Goal: Task Accomplishment & Management: Complete application form

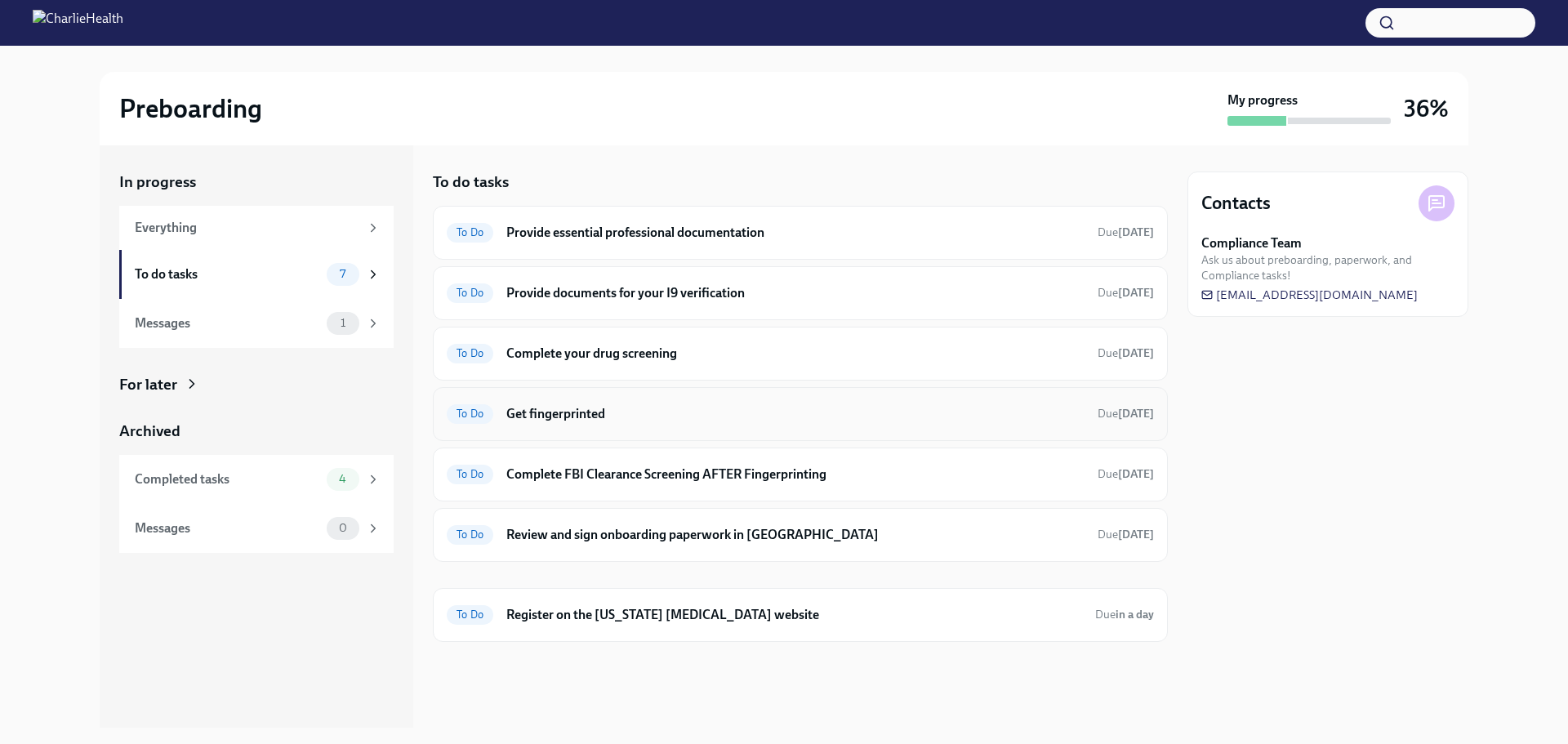
click at [727, 409] on h6 "Get fingerprinted" at bounding box center [795, 414] width 578 height 18
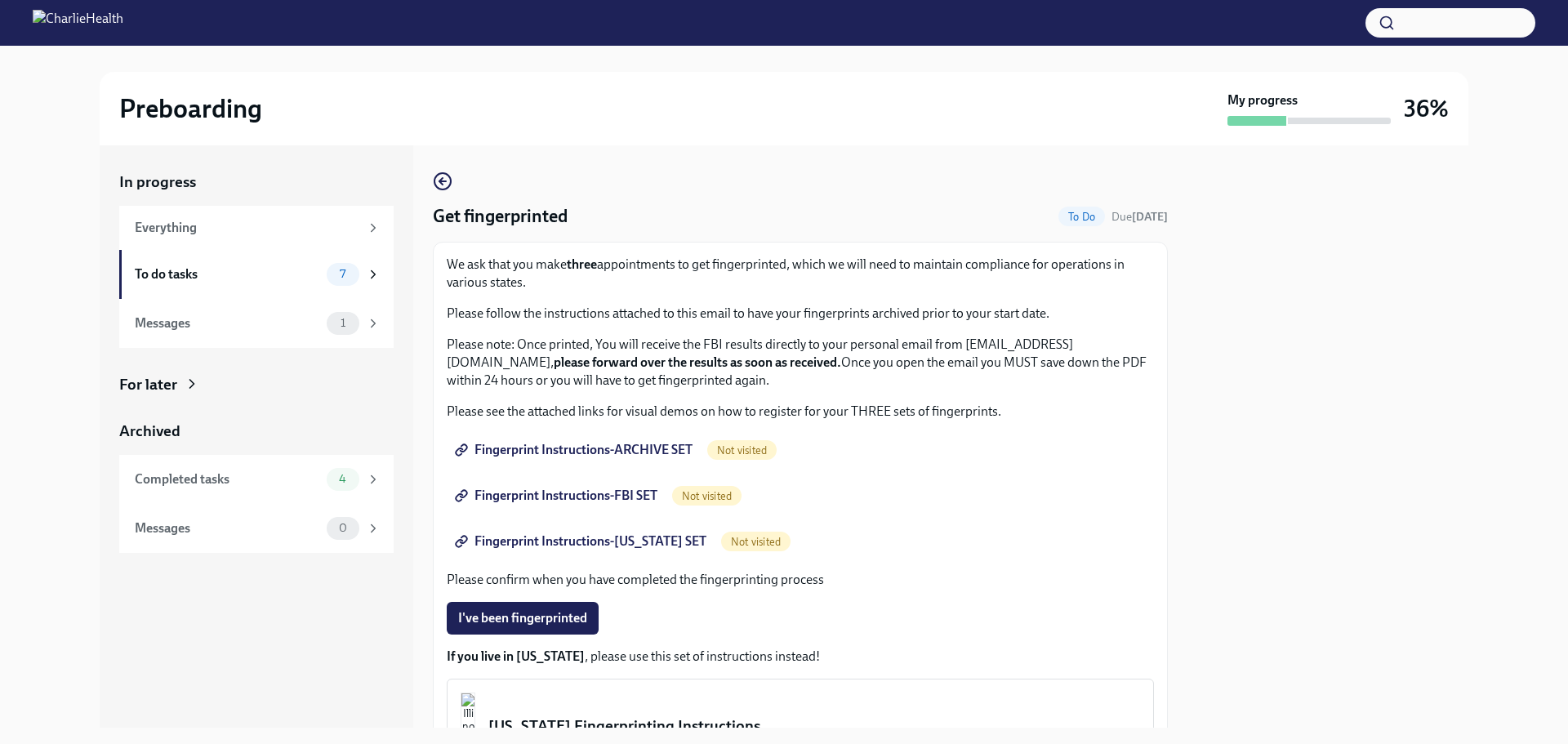
click at [563, 447] on span "Fingerprint Instructions-ARCHIVE SET" at bounding box center [575, 450] width 234 height 16
click at [296, 321] on div "Messages" at bounding box center [228, 323] width 186 height 18
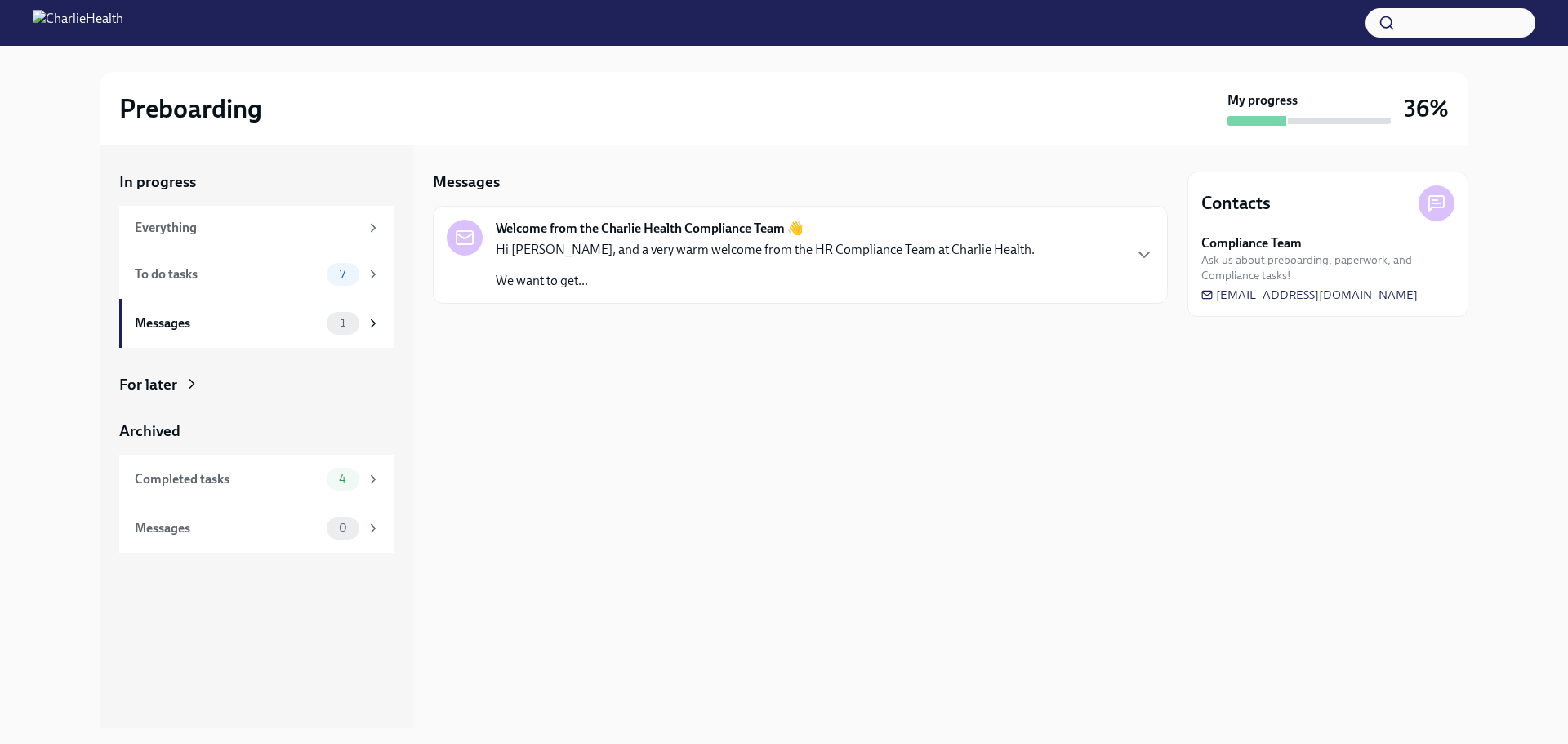
click at [747, 264] on div "Hi [PERSON_NAME], and a very warm welcome from the HR Compliance Team at Charli…" at bounding box center [765, 266] width 539 height 49
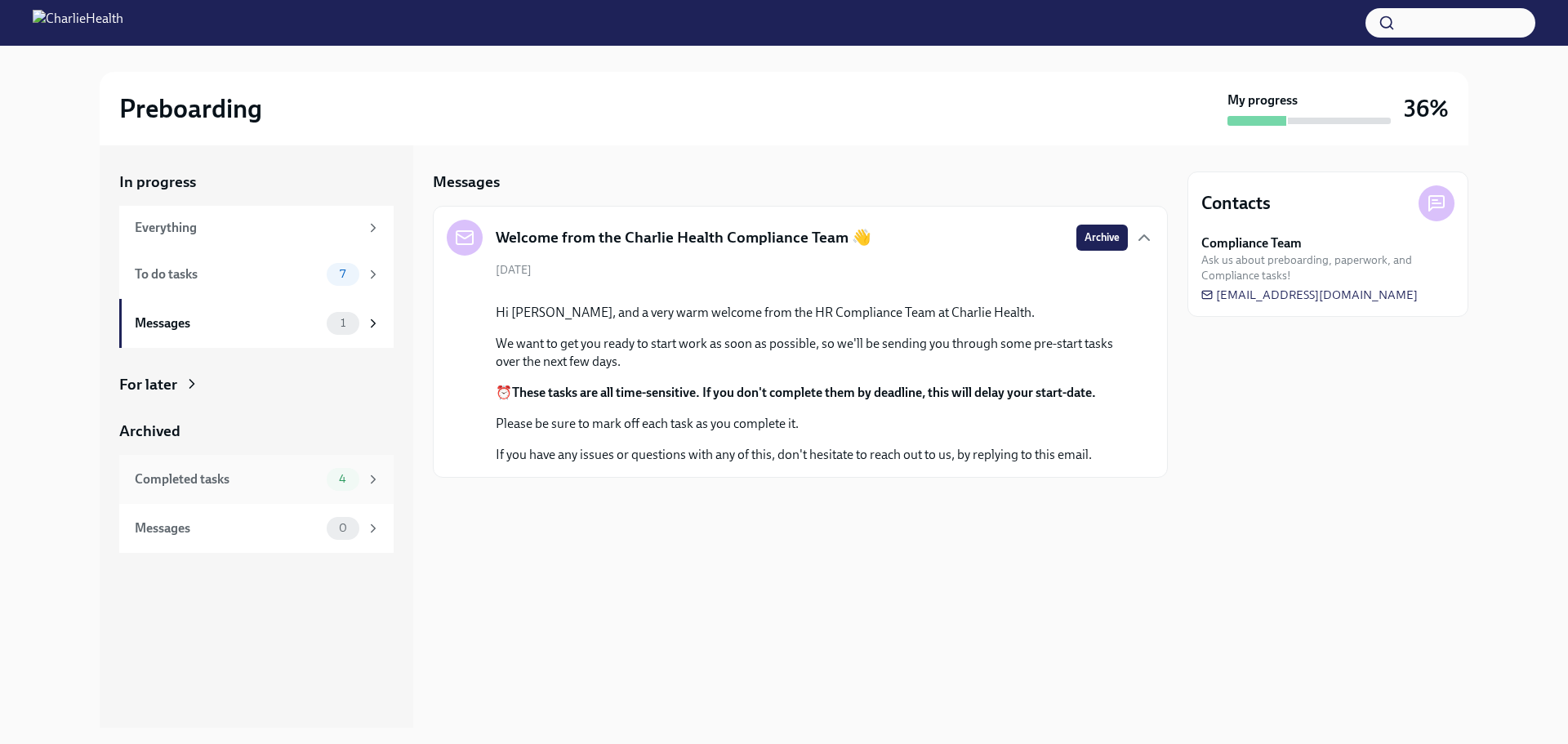
click at [311, 471] on div "Completed tasks" at bounding box center [228, 480] width 186 height 18
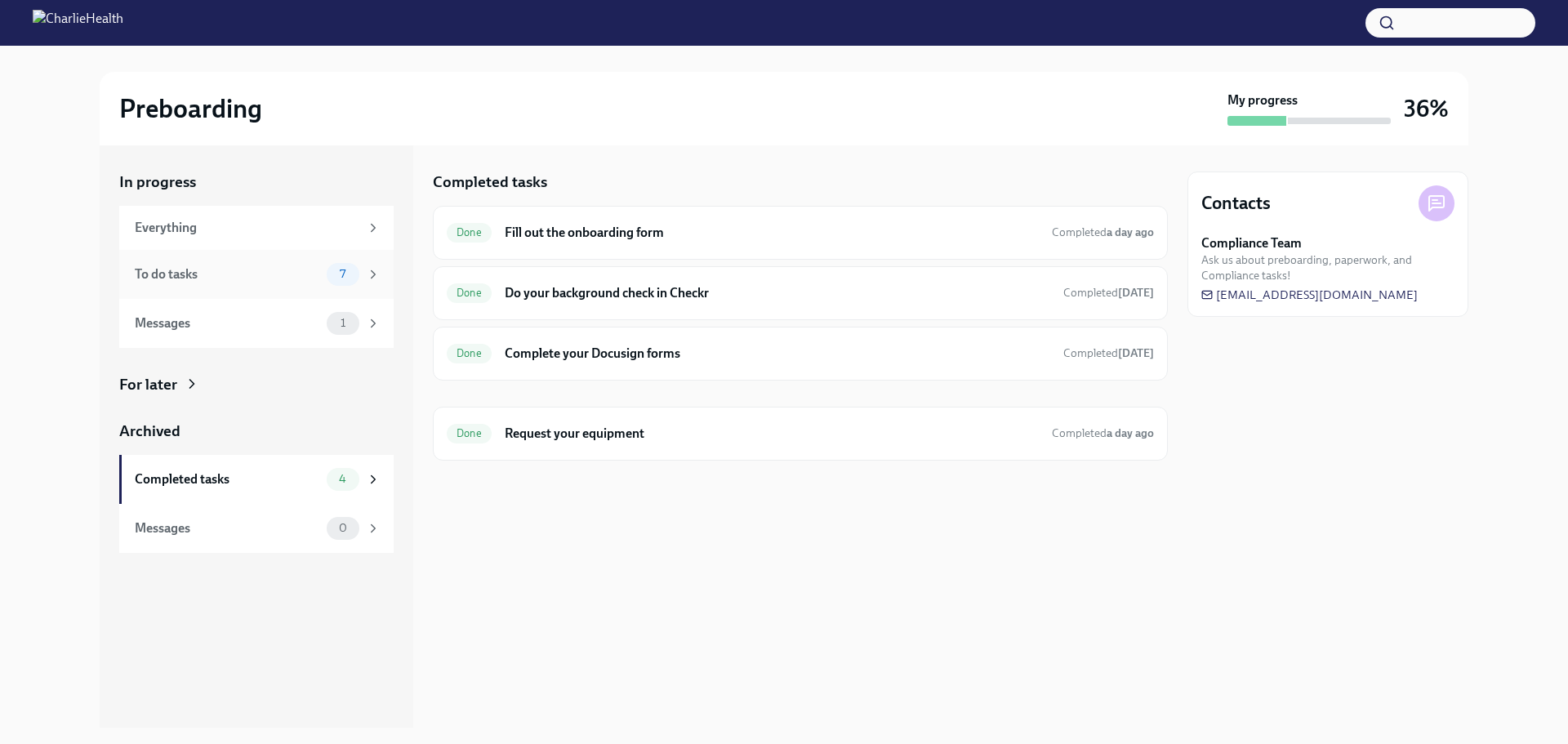
click at [256, 265] on div "To do tasks" at bounding box center [228, 274] width 186 height 18
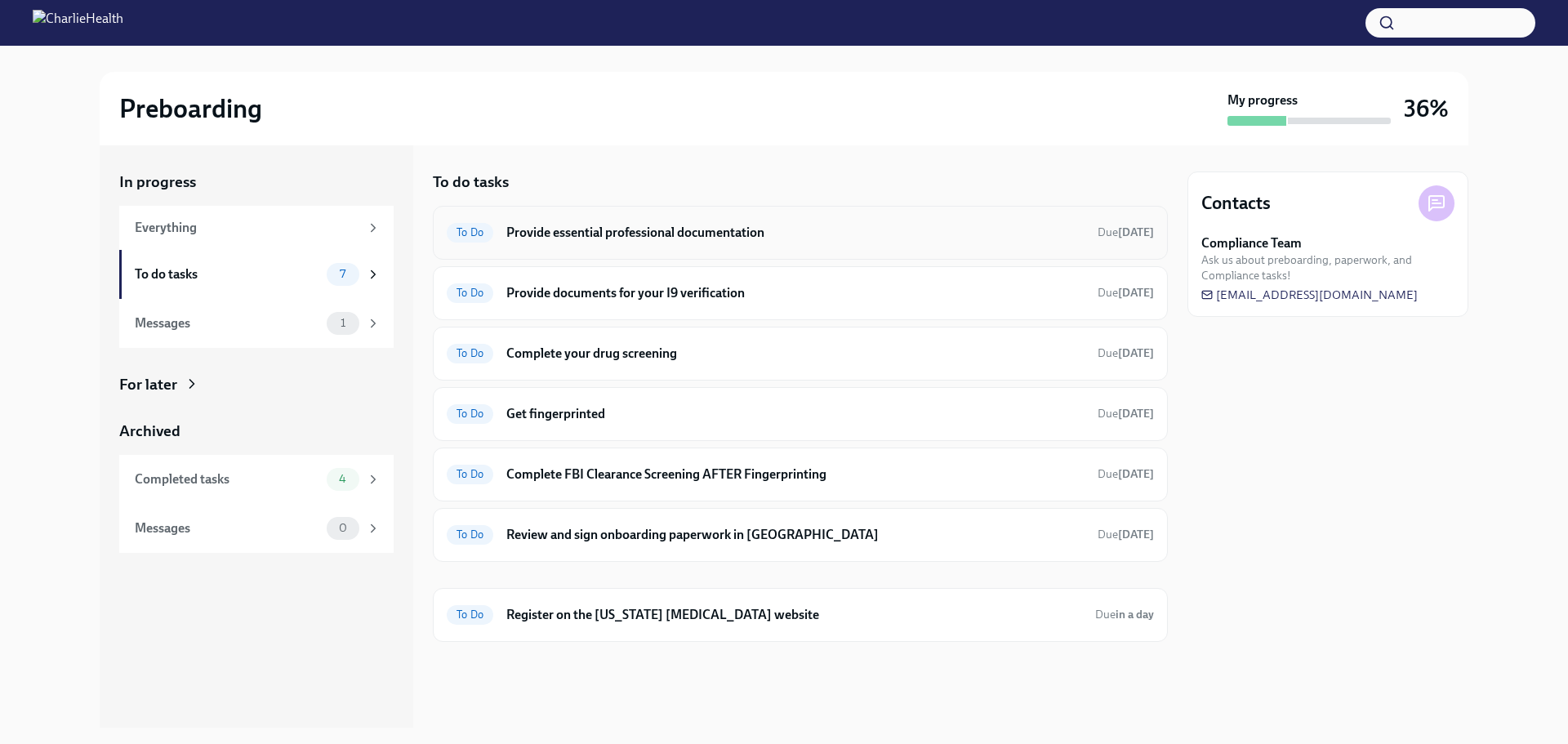
click at [728, 242] on div "To Do Provide essential professional documentation Due [DATE]" at bounding box center [800, 232] width 708 height 26
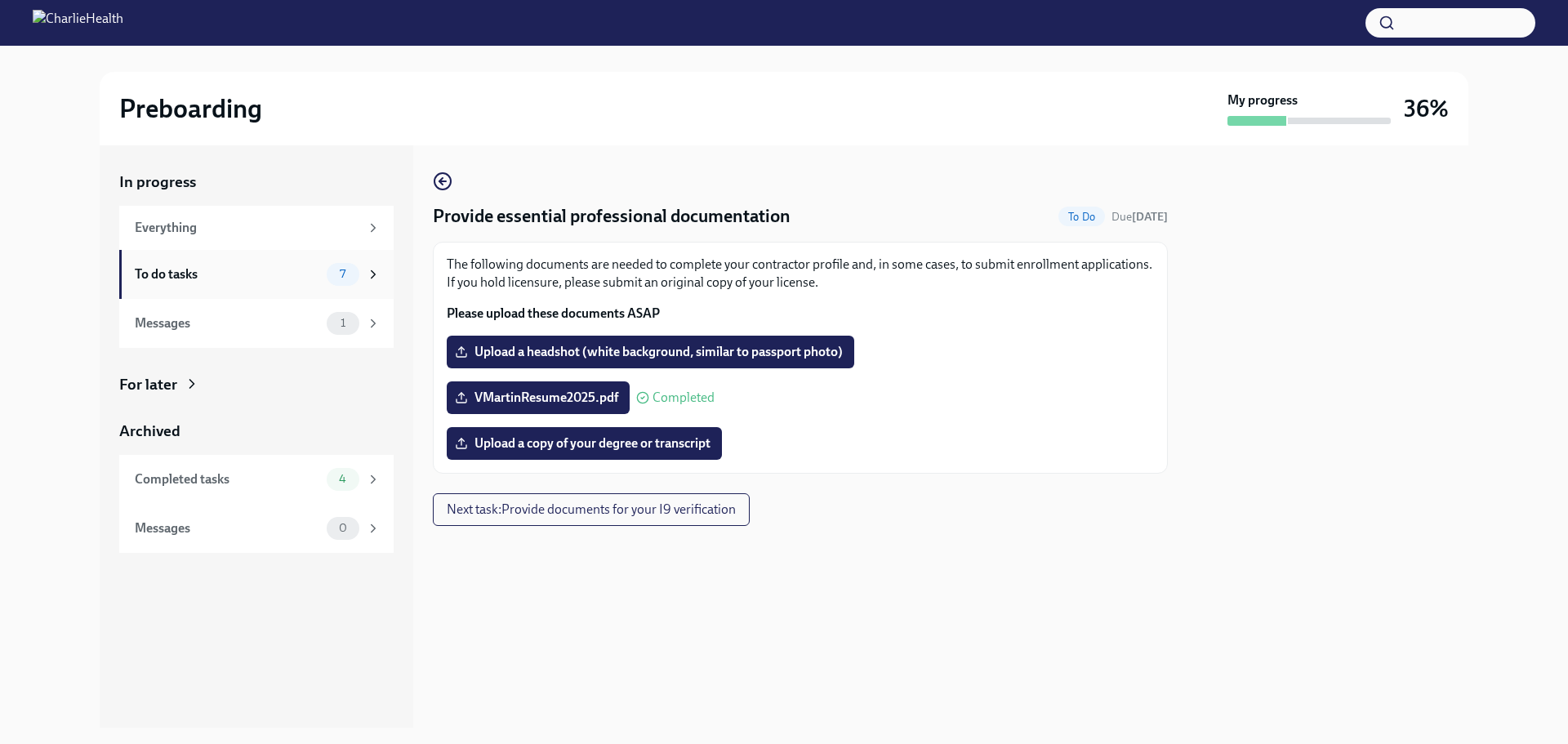
click at [280, 280] on div "To do tasks" at bounding box center [228, 274] width 186 height 18
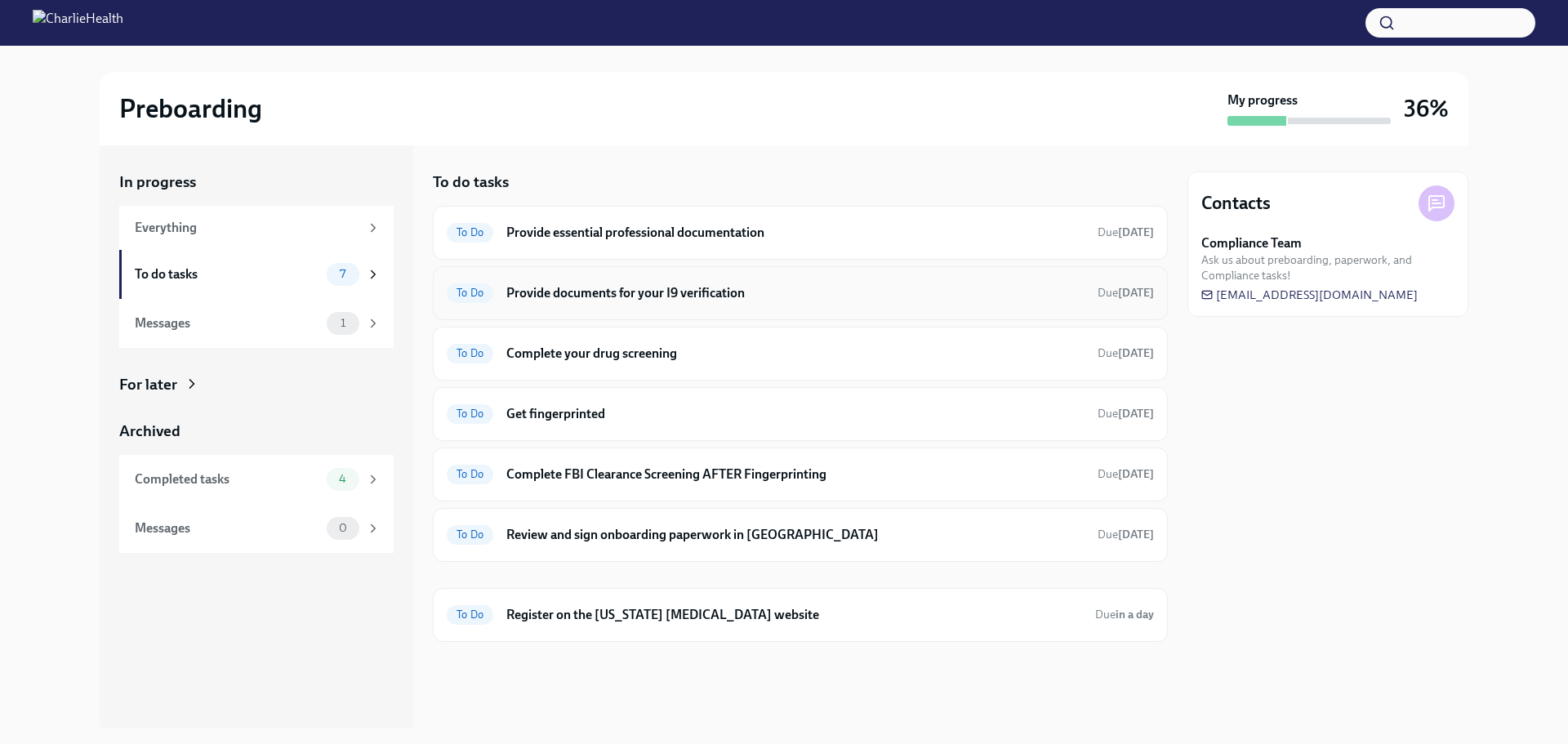
click at [800, 303] on div "To Do Provide documents for your I9 verification Due [DATE]" at bounding box center [800, 293] width 708 height 26
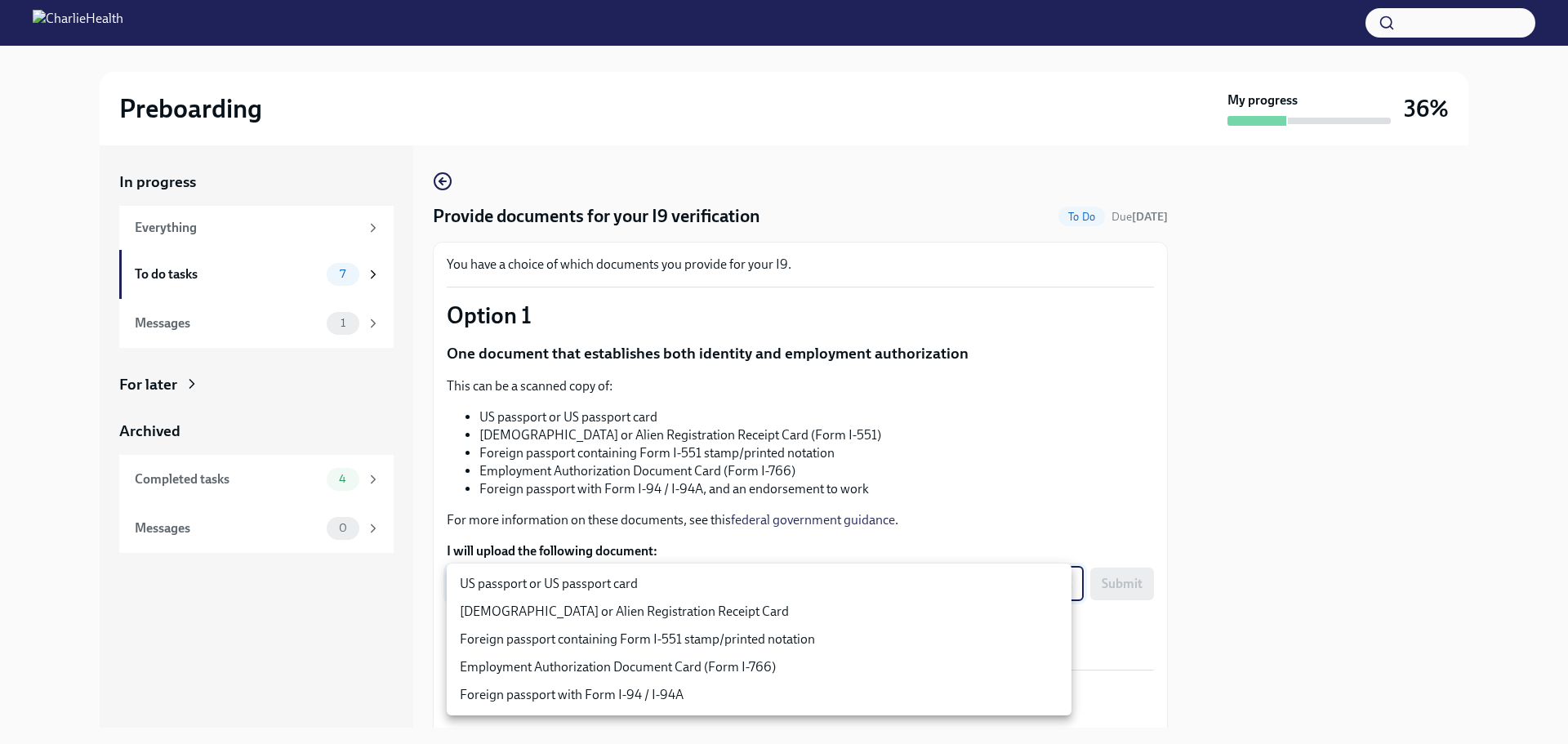
click at [545, 589] on body "Preboarding My progress 36% In progress Everything To do tasks 7 Messages 1 For…" at bounding box center [784, 372] width 1568 height 744
click at [630, 587] on li "US passport or US passport card" at bounding box center [759, 584] width 625 height 27
type input "KnYOjnC8x"
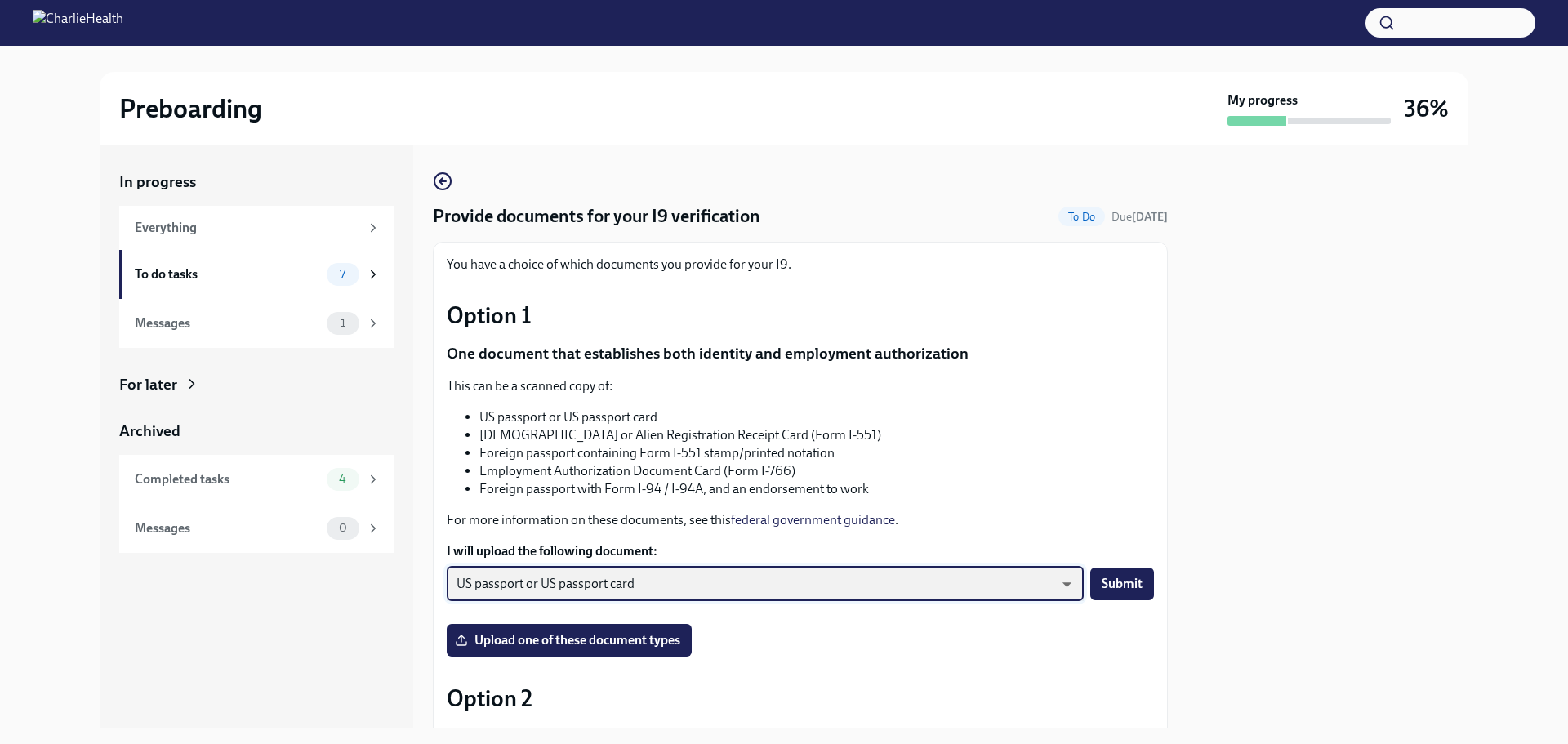
scroll to position [163, 0]
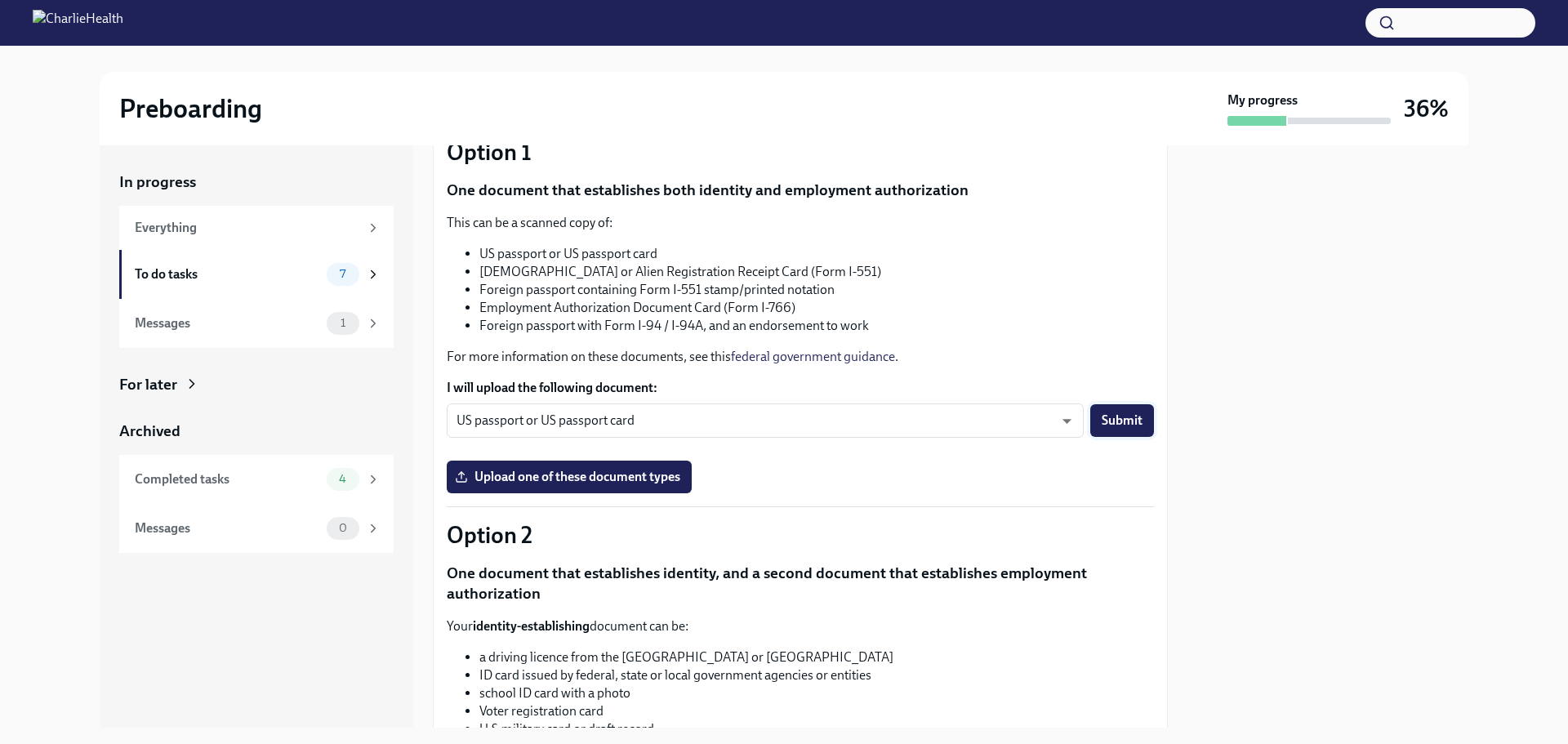
click at [1109, 435] on button "Submit" at bounding box center [1122, 421] width 64 height 33
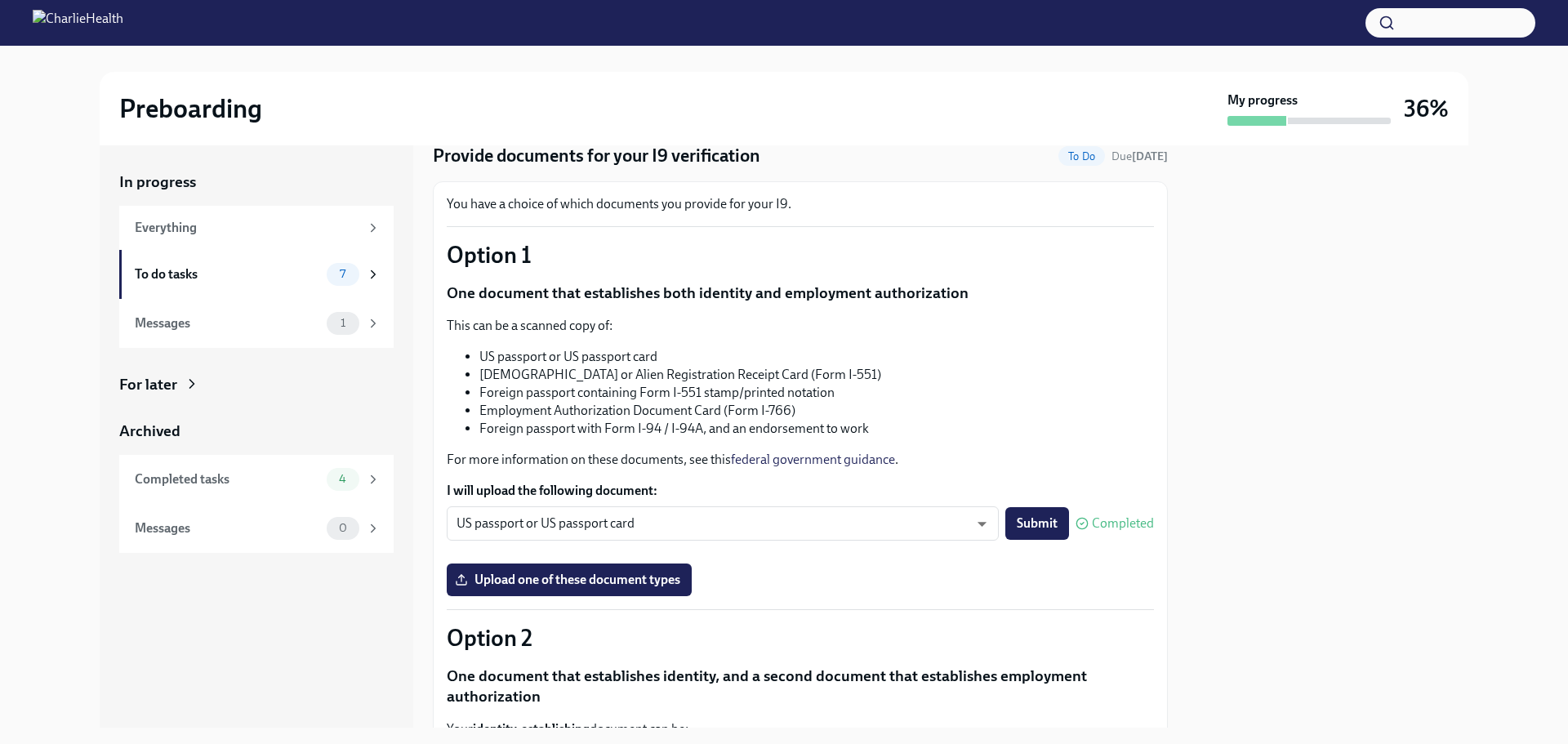
scroll to position [0, 0]
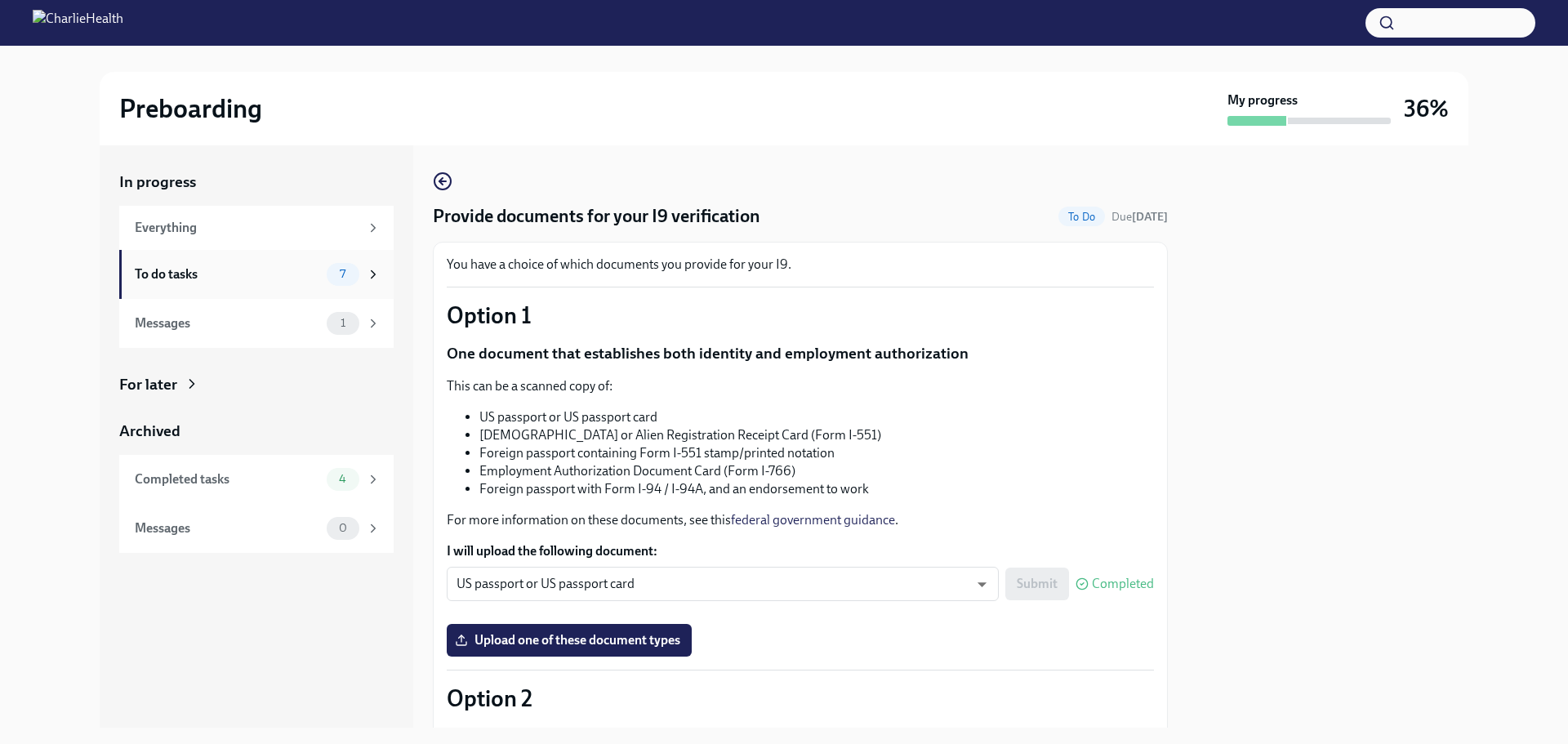
click at [291, 280] on div "To do tasks" at bounding box center [228, 274] width 186 height 18
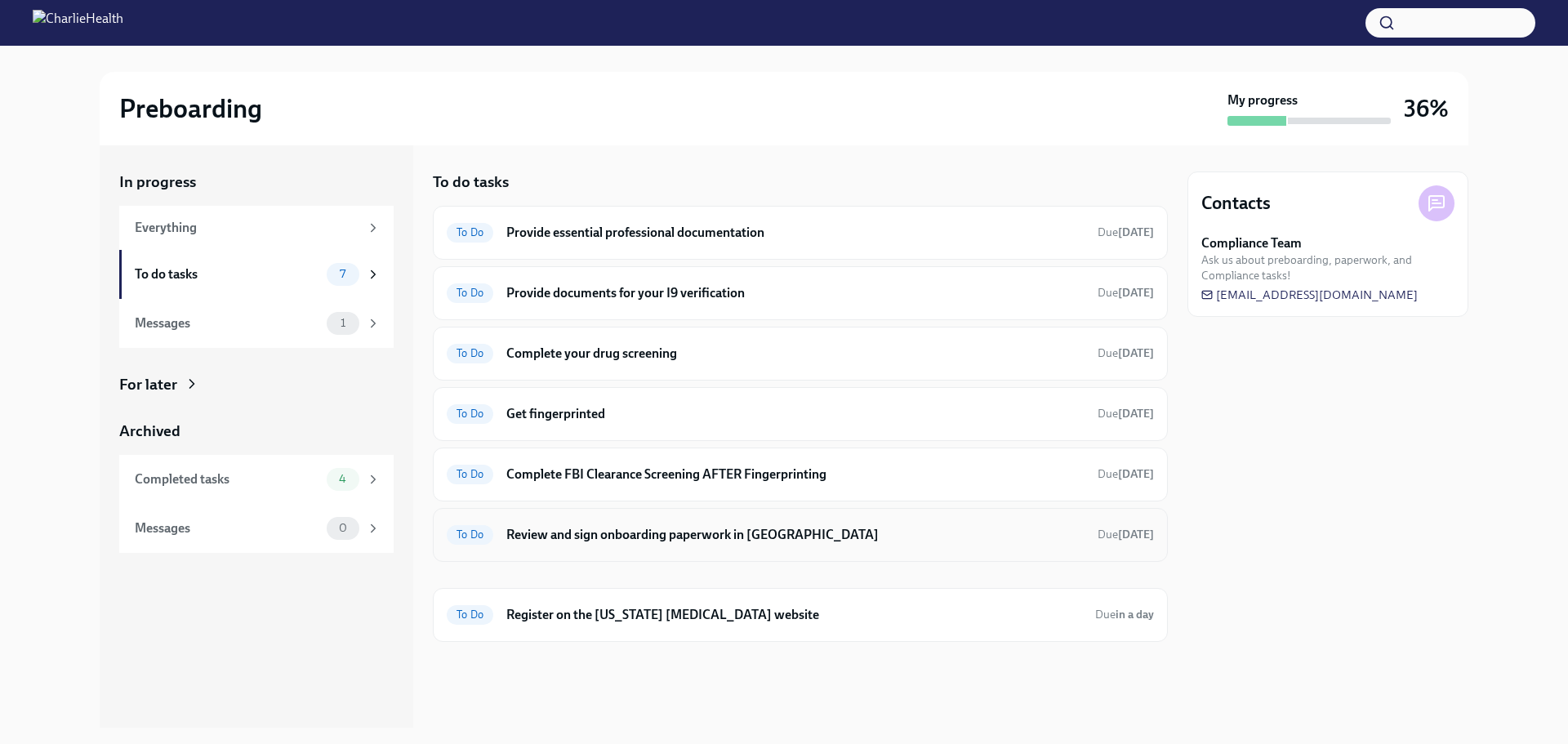
click at [763, 550] on div "To Do Review and sign onboarding paperwork in [GEOGRAPHIC_DATA] Due [DATE]" at bounding box center [799, 535] width 735 height 54
click at [769, 518] on div "To Do Review and sign onboarding paperwork in [GEOGRAPHIC_DATA] Due [DATE]" at bounding box center [799, 535] width 735 height 54
click at [774, 527] on h6 "Review and sign onboarding paperwork in [GEOGRAPHIC_DATA]" at bounding box center [795, 535] width 578 height 18
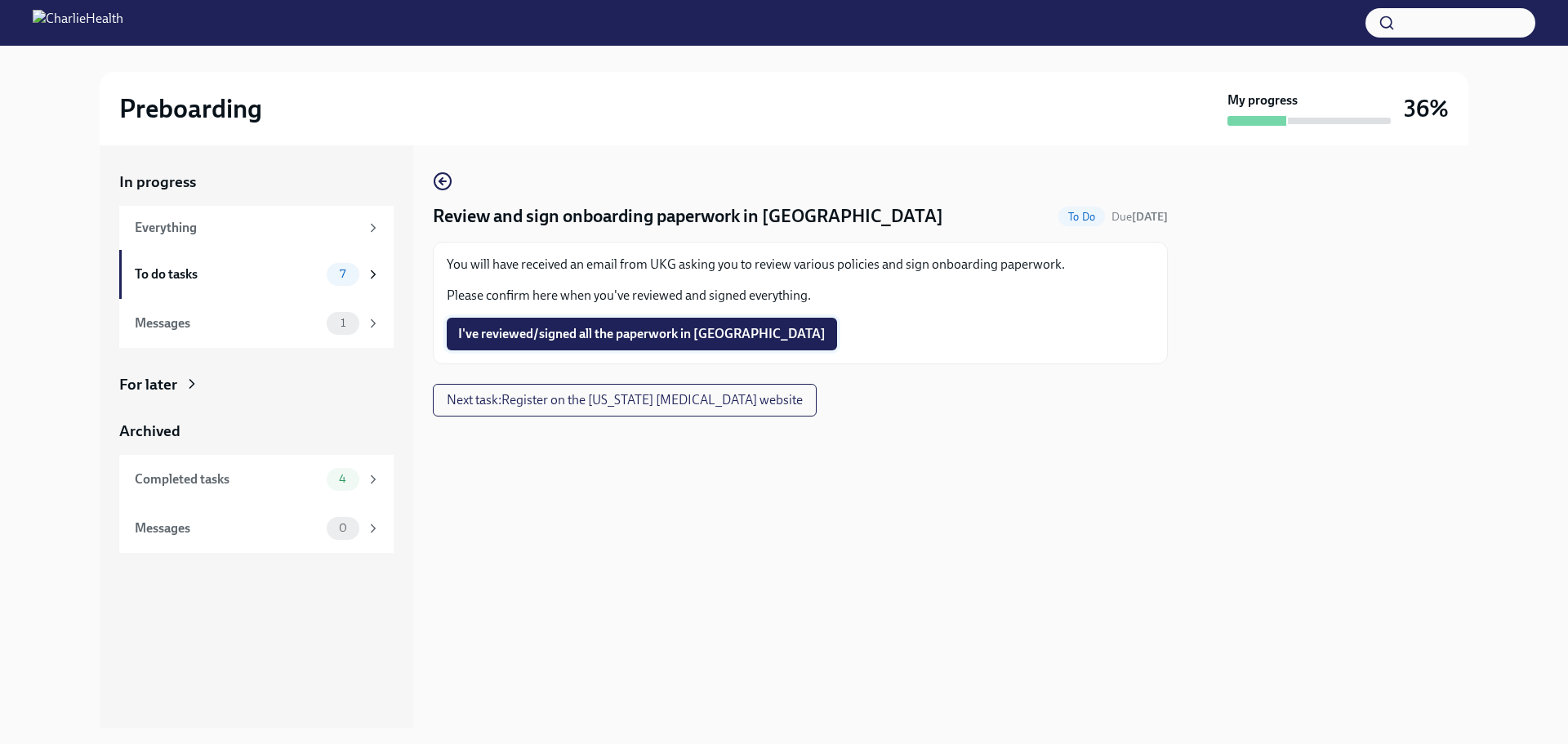
click at [548, 330] on span "I've reviewed/signed all the paperwork in [GEOGRAPHIC_DATA]" at bounding box center [642, 334] width 368 height 16
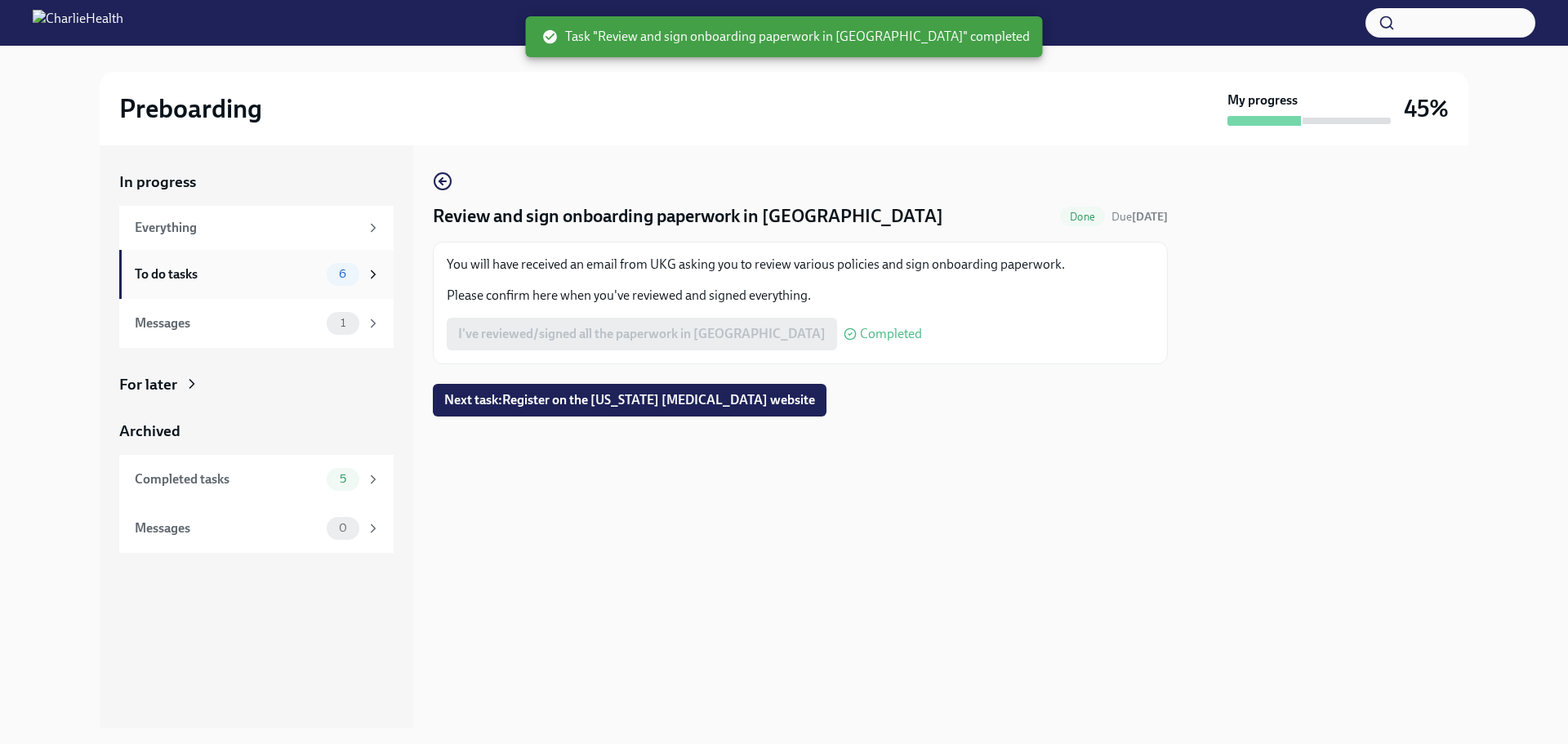
click at [306, 272] on div "To do tasks" at bounding box center [228, 274] width 186 height 18
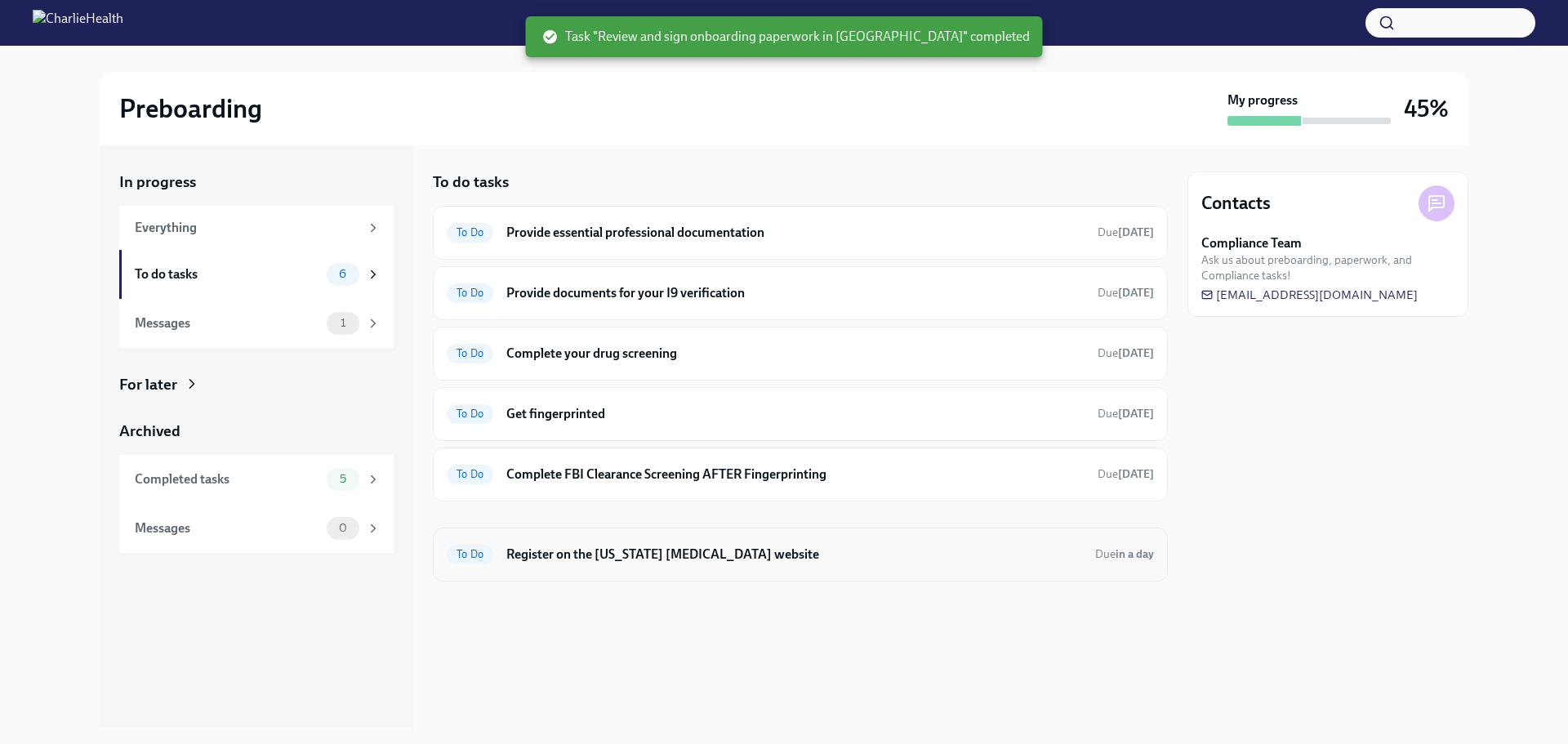
click at [771, 557] on h6 "Register on the [US_STATE] [MEDICAL_DATA] website" at bounding box center [794, 555] width 575 height 18
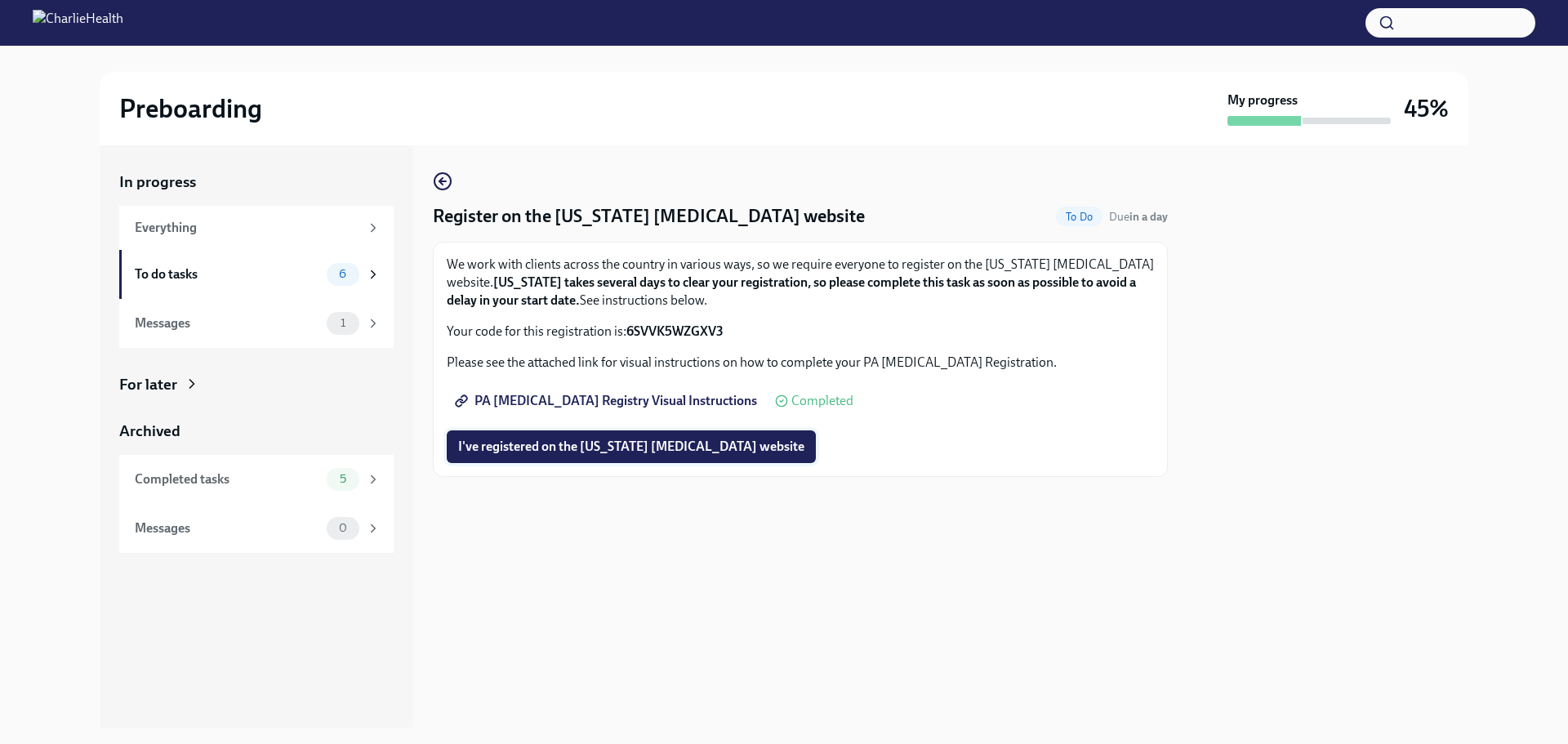
click at [719, 449] on span "I've registered on the [US_STATE] [MEDICAL_DATA] website" at bounding box center [631, 447] width 346 height 16
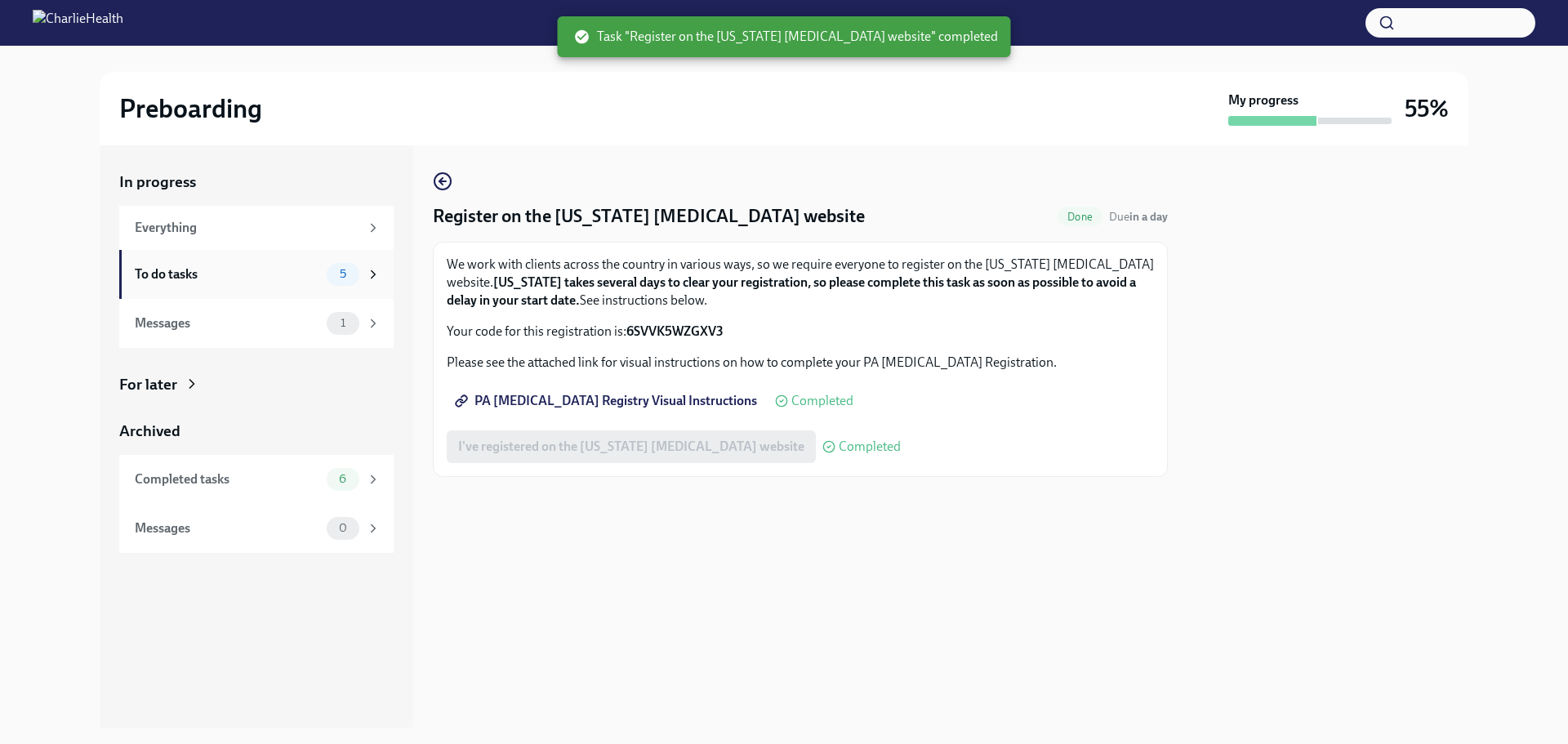
click at [234, 275] on div "To do tasks" at bounding box center [228, 274] width 186 height 18
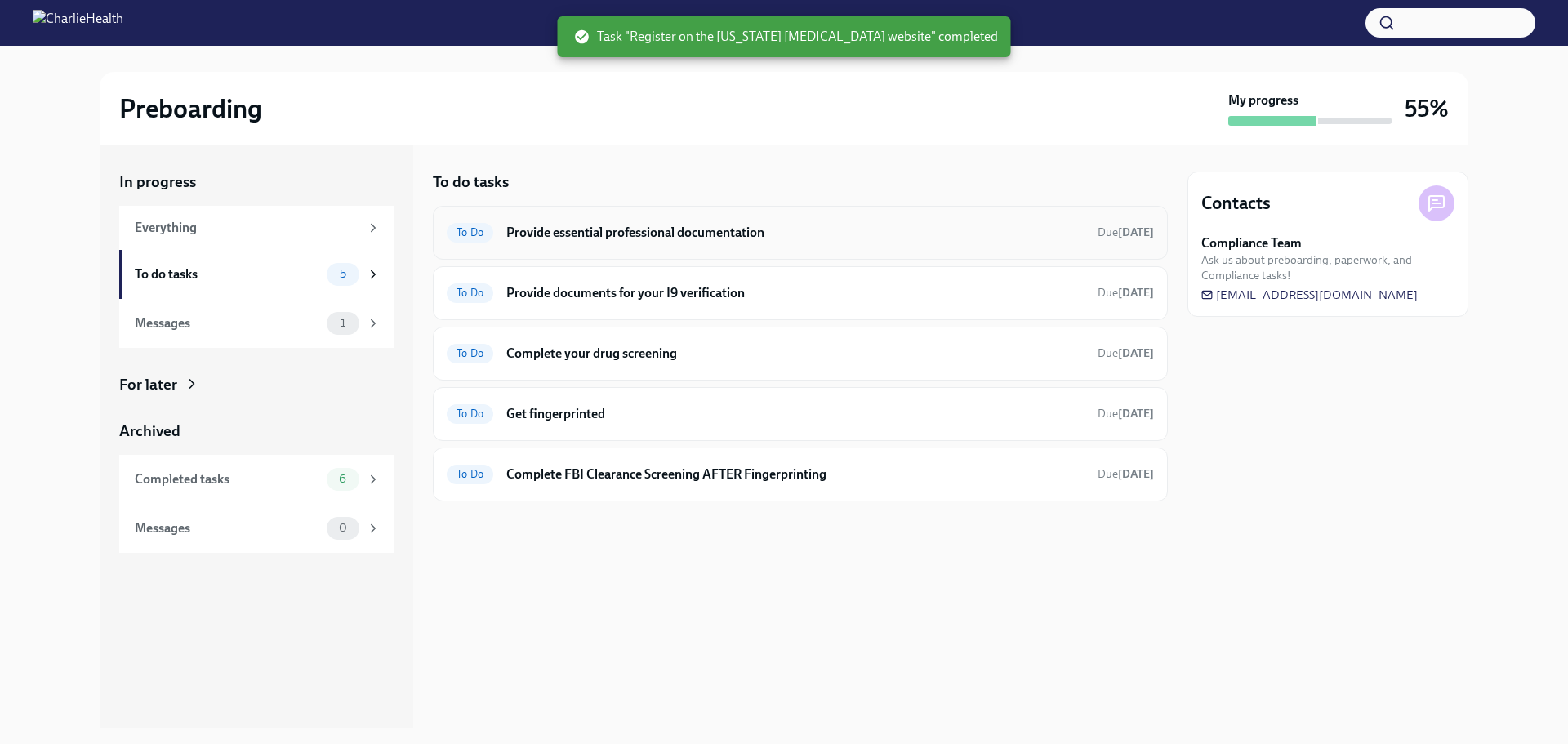
click at [744, 233] on h6 "Provide essential professional documentation" at bounding box center [795, 233] width 578 height 18
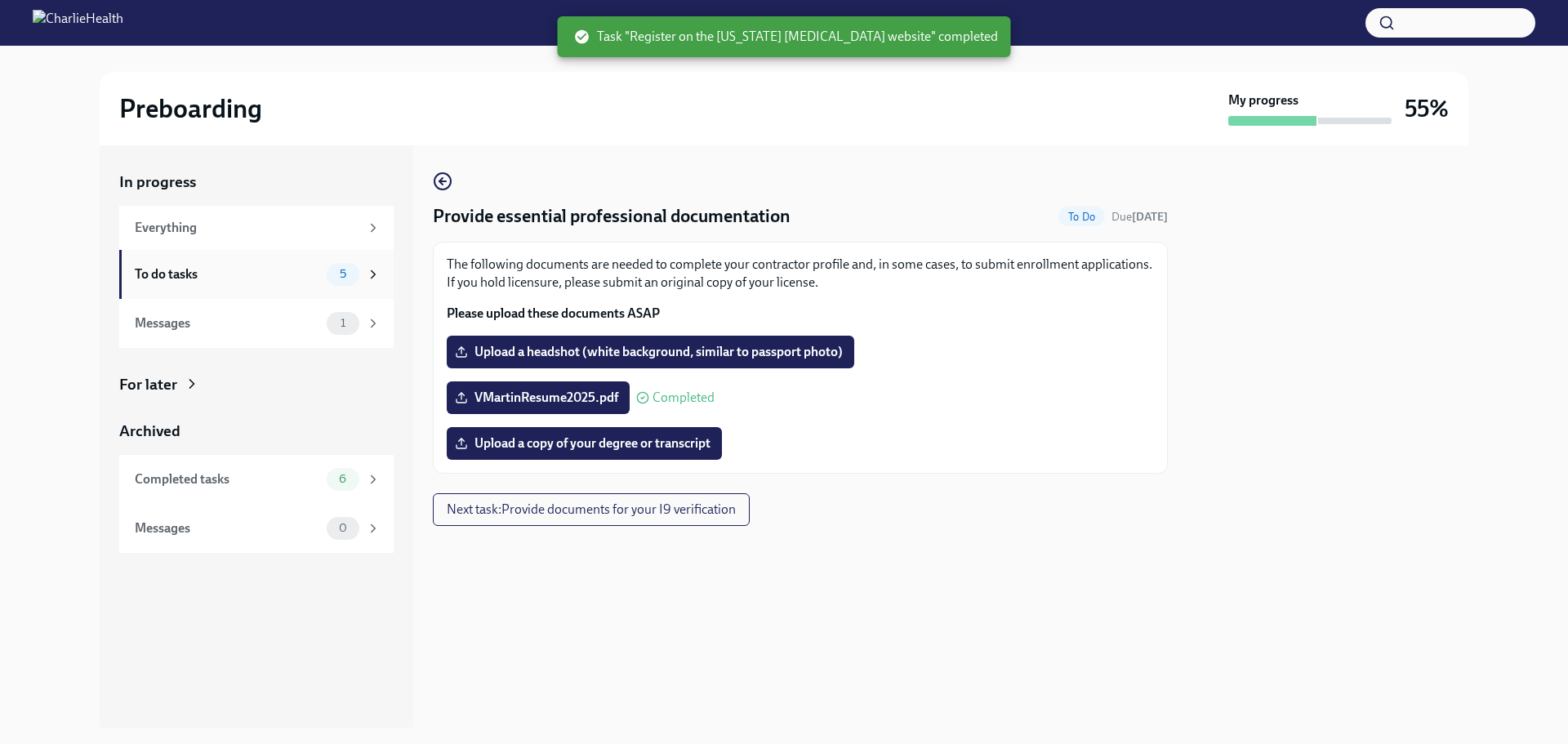
click at [280, 273] on div "To do tasks" at bounding box center [228, 274] width 186 height 18
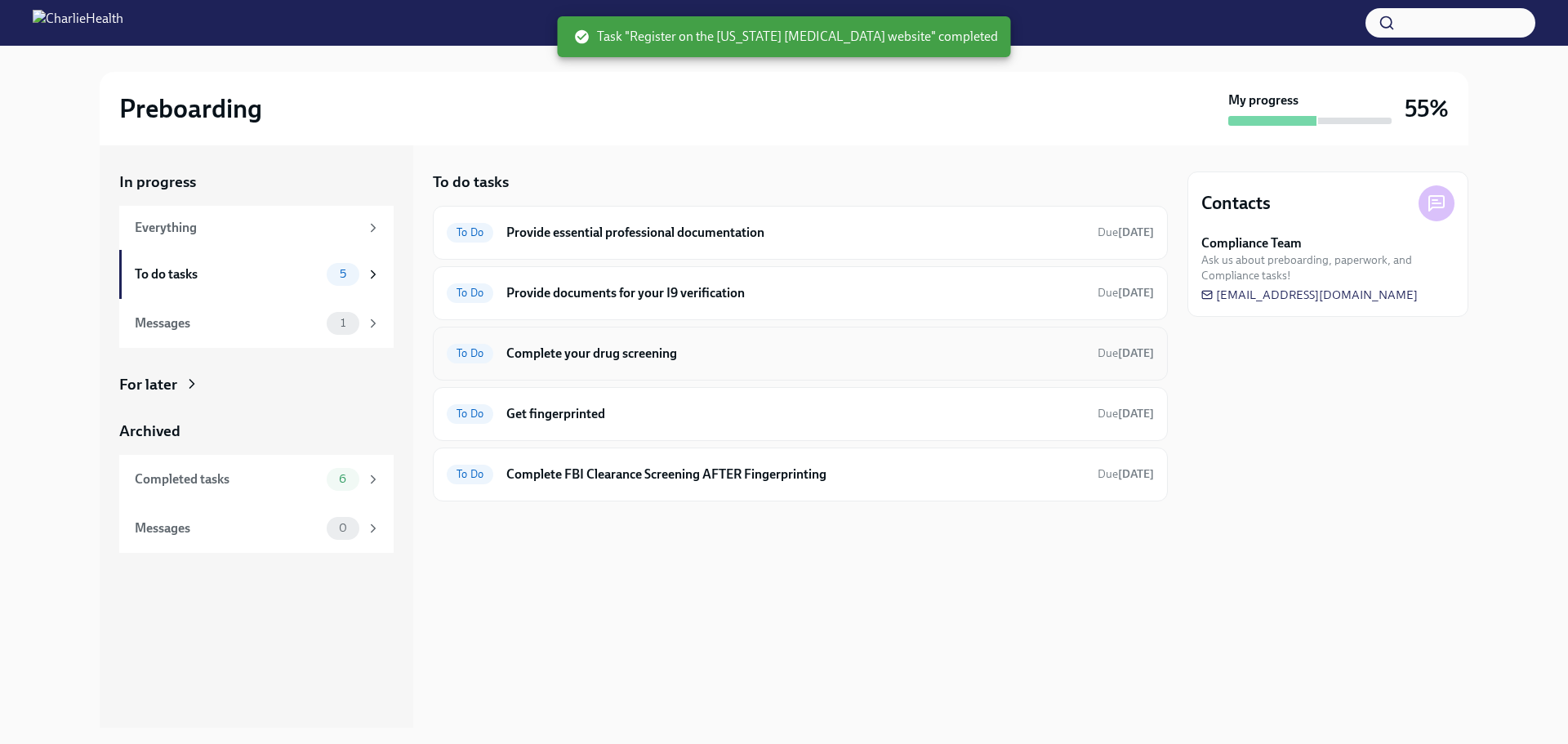
click at [609, 350] on h6 "Complete your drug screening" at bounding box center [795, 353] width 578 height 18
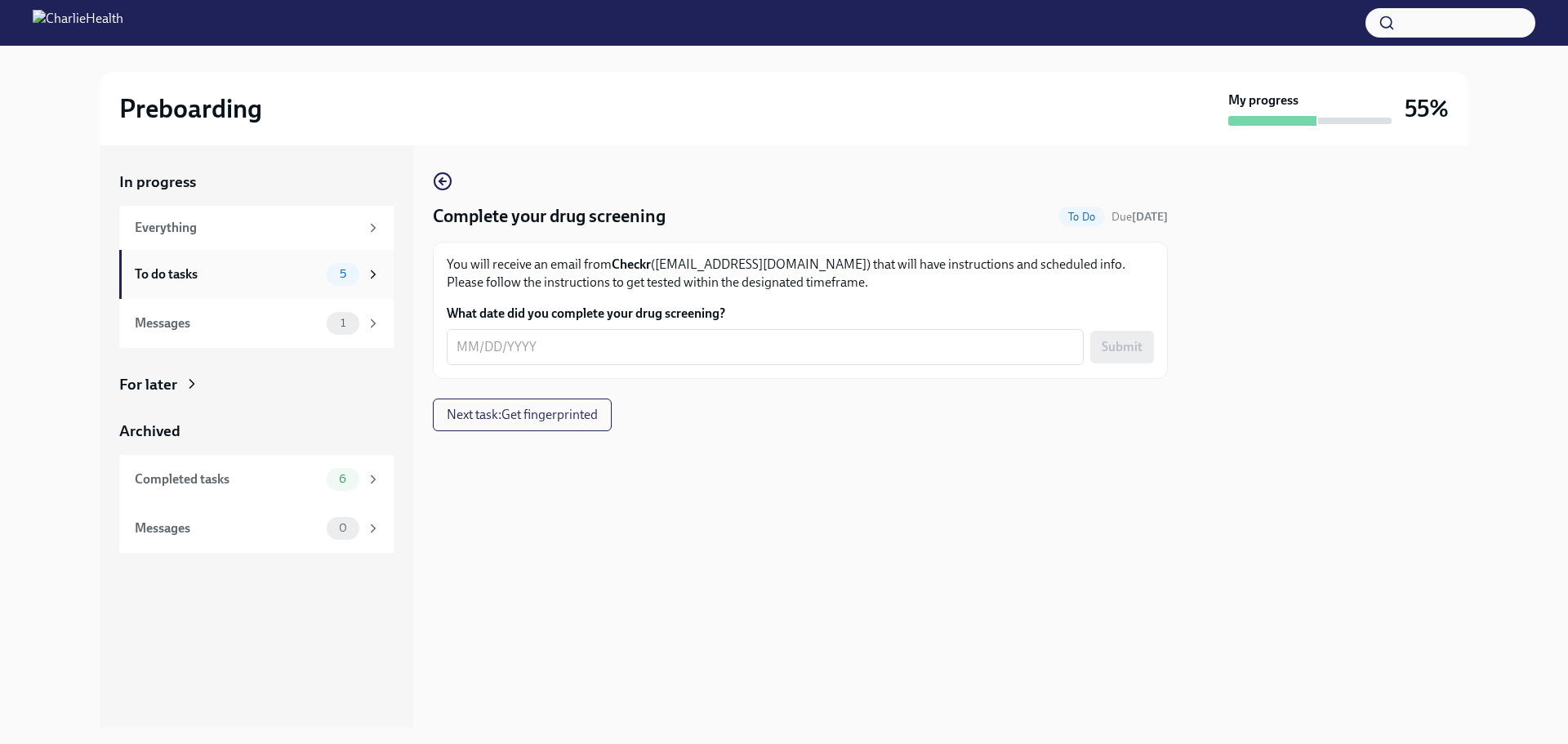
click at [336, 280] on span "5" at bounding box center [342, 273] width 26 height 12
